Goal: Check status: Check status

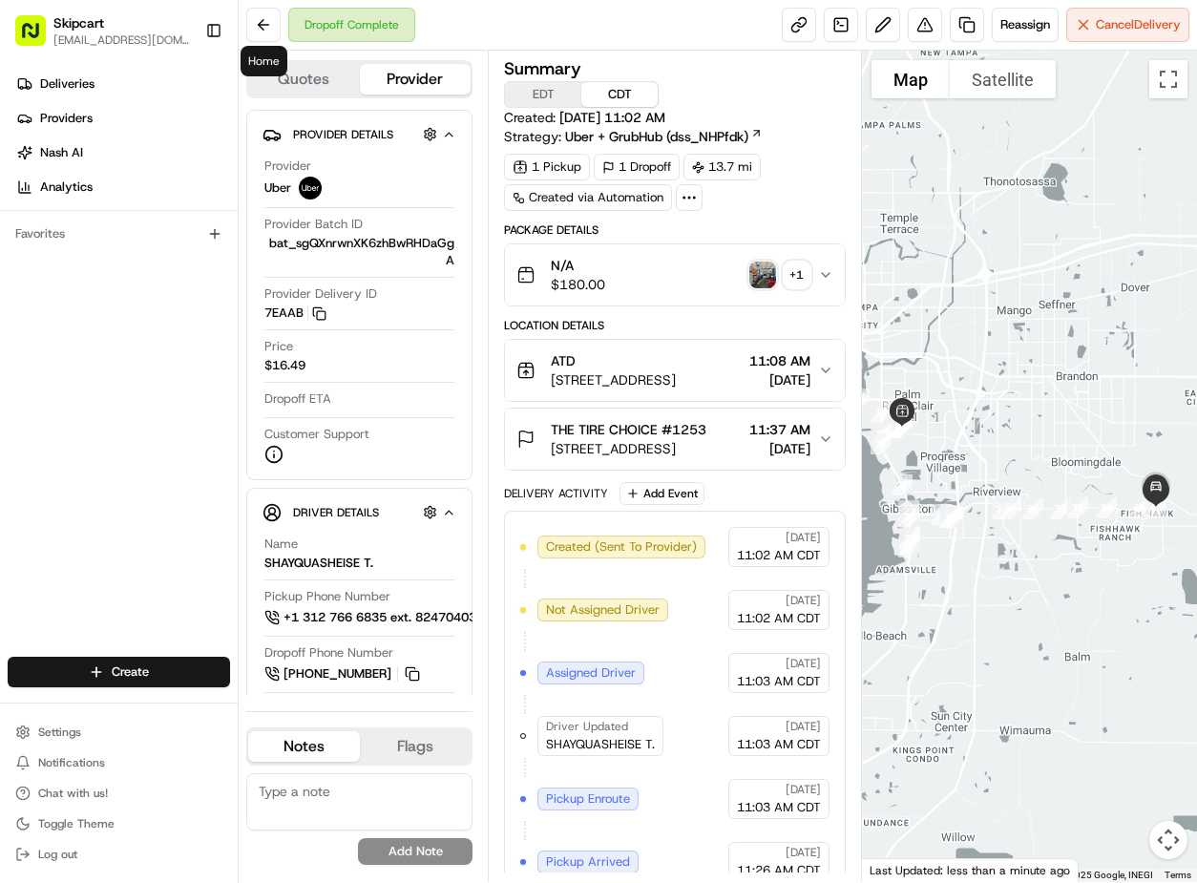
scroll to position [133, 0]
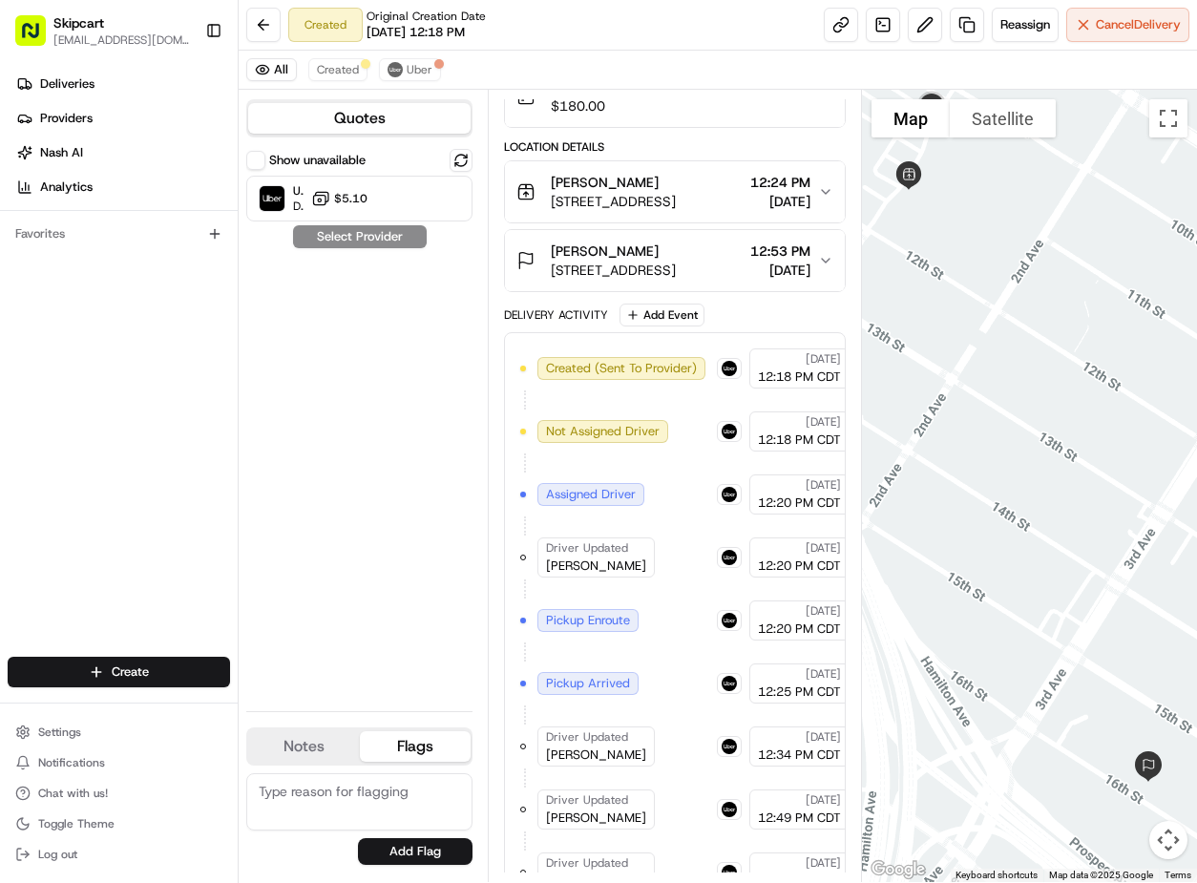
scroll to position [443, 0]
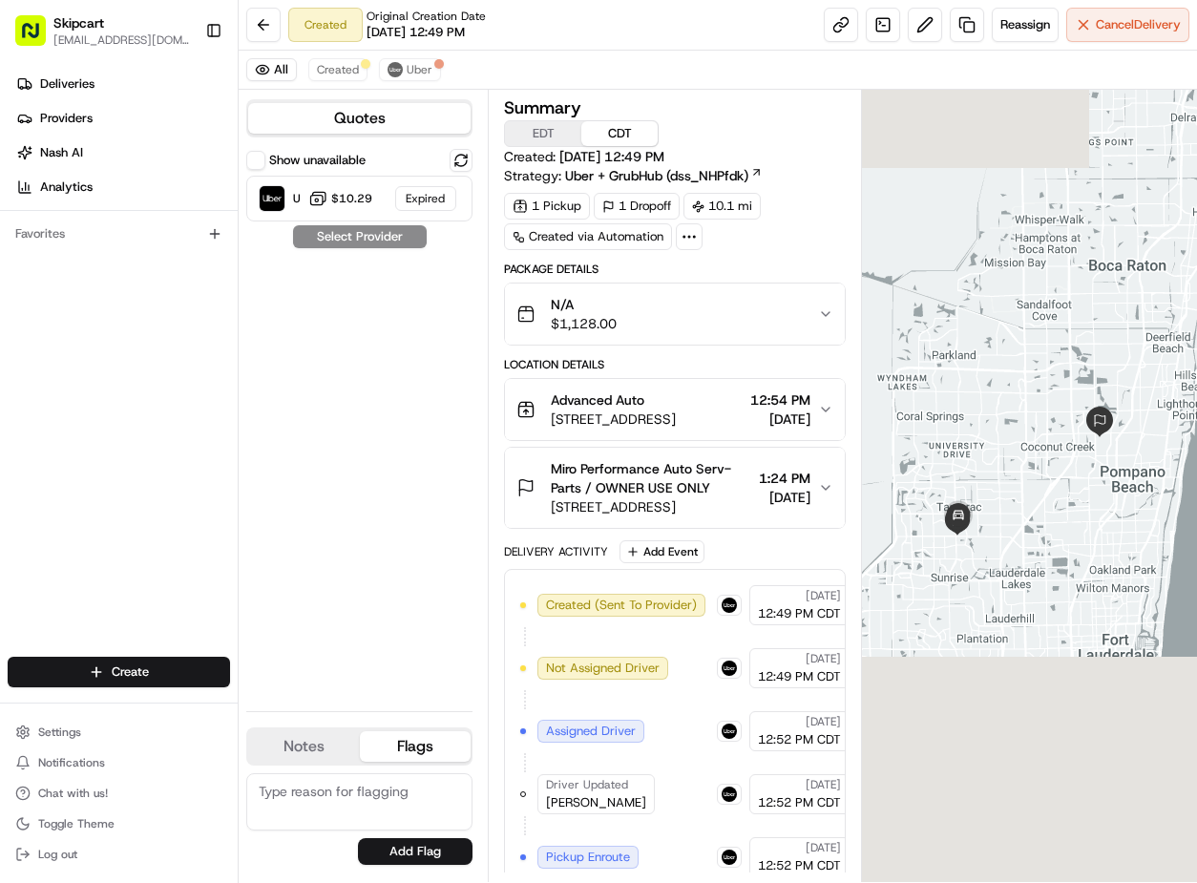
scroll to position [651, 0]
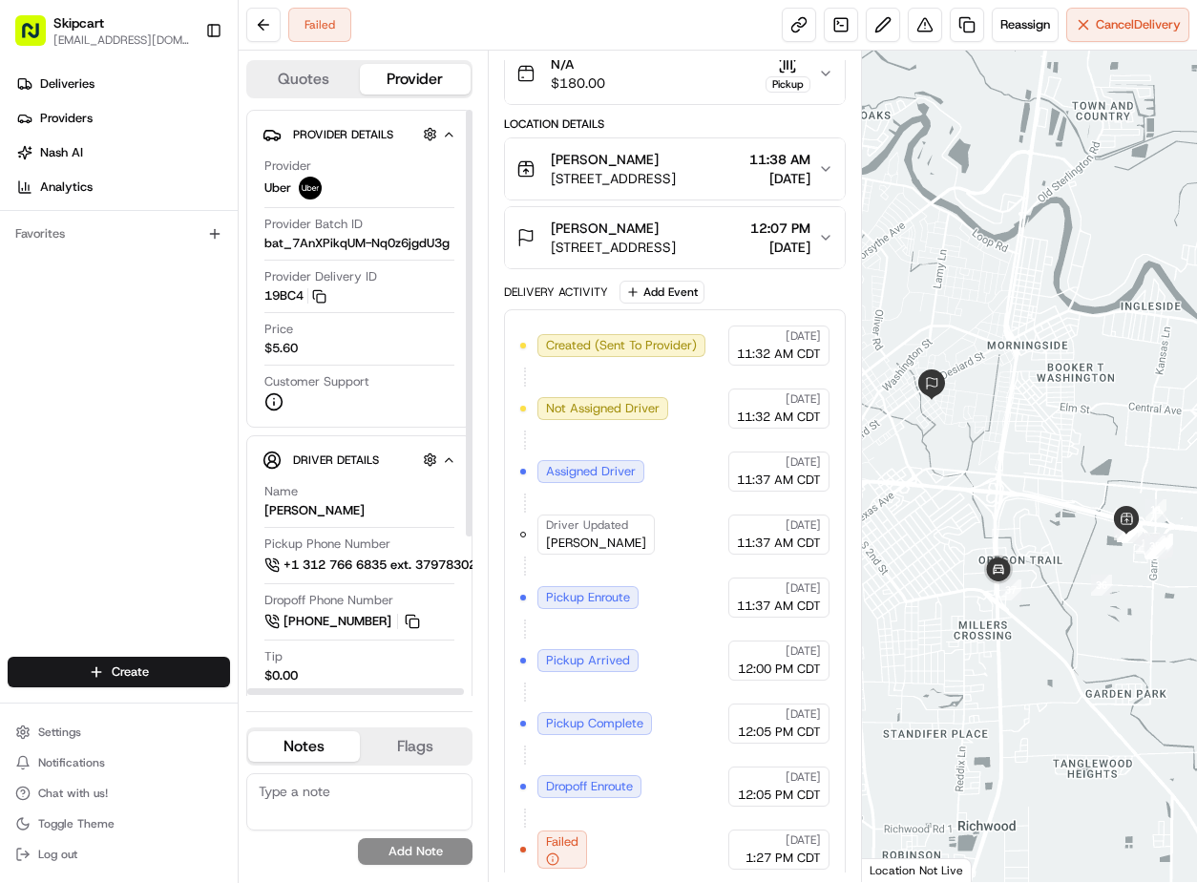
scroll to position [188, 0]
